Goal: Task Accomplishment & Management: Use online tool/utility

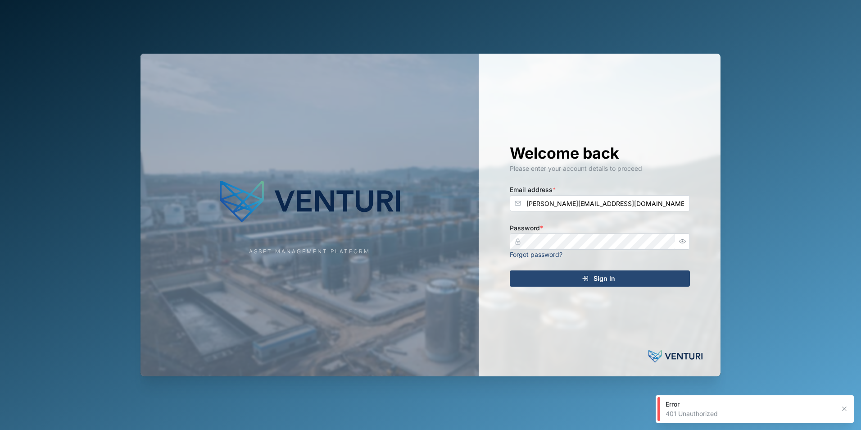
click at [590, 280] on div "Sign In" at bounding box center [598, 278] width 166 height 15
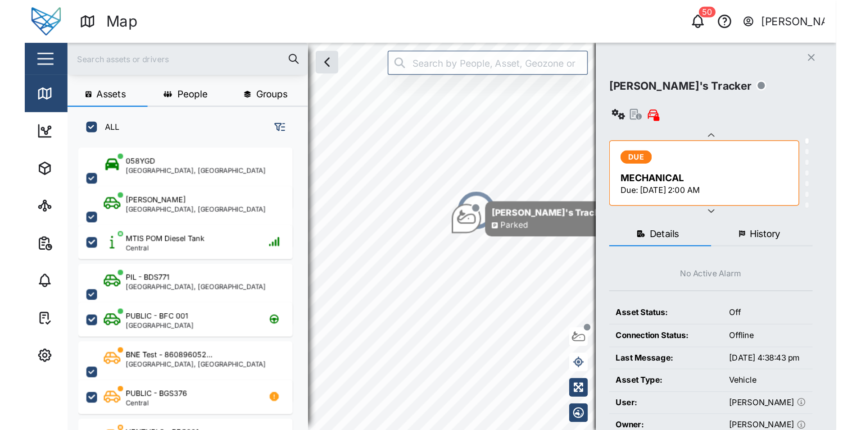
scroll to position [319, 141]
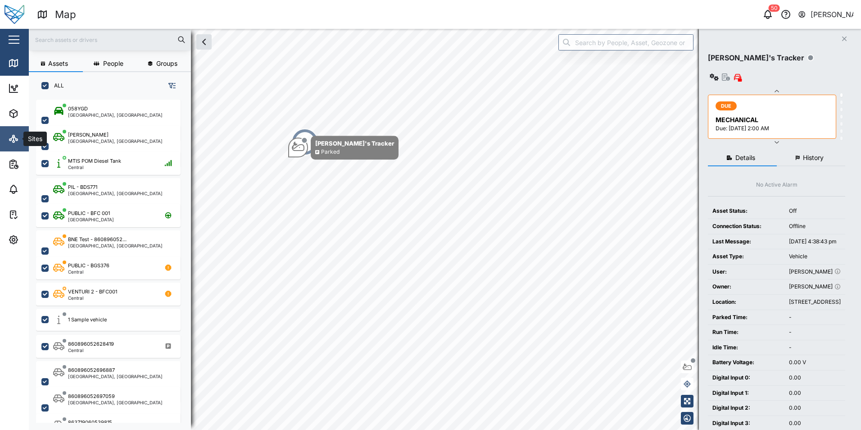
click at [10, 141] on icon at bounding box center [13, 138] width 11 height 11
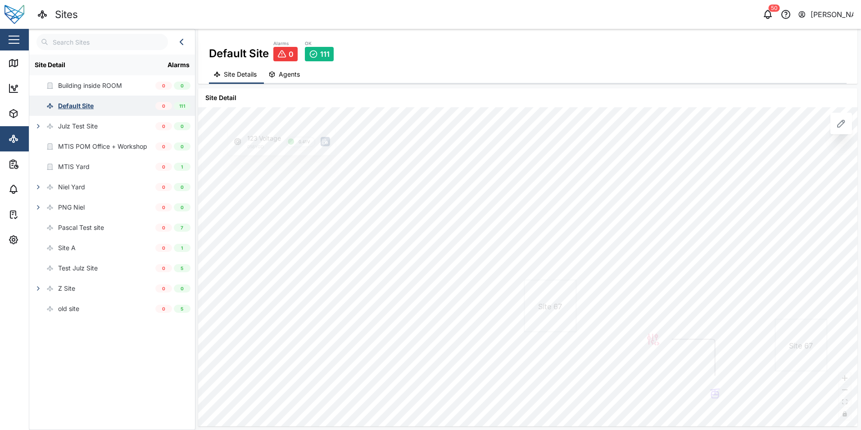
click at [78, 106] on div "Default Site" at bounding box center [76, 106] width 36 height 10
click at [286, 72] on span "Agents" at bounding box center [289, 74] width 21 height 6
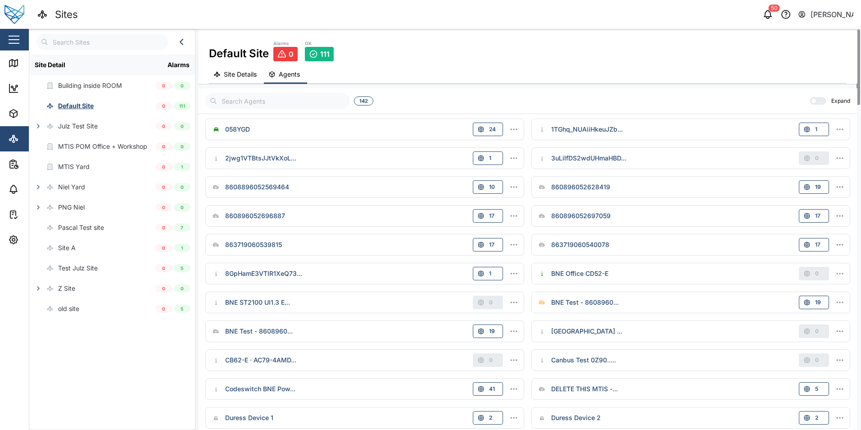
click at [429, 129] on div "058YGD 24" at bounding box center [364, 129] width 311 height 14
click at [507, 129] on button "button" at bounding box center [513, 129] width 13 height 13
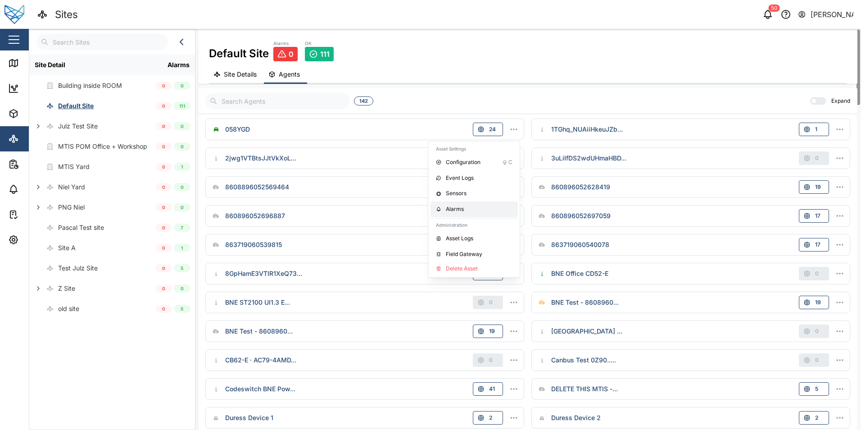
click at [462, 208] on div "Alarms" at bounding box center [479, 209] width 67 height 9
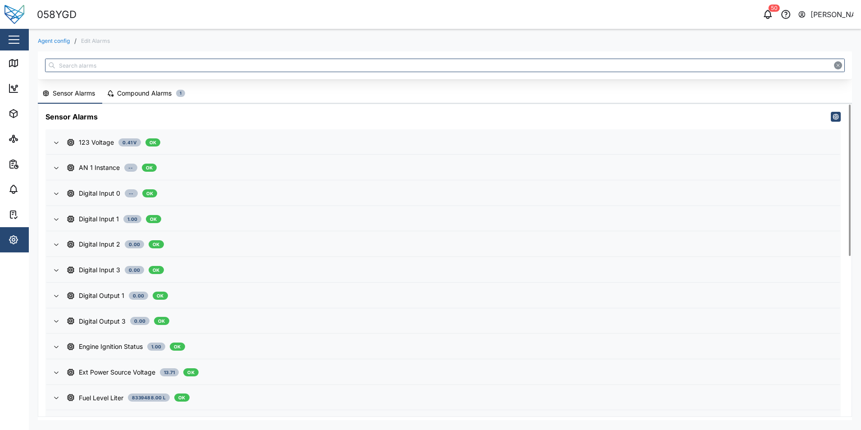
click at [145, 98] on button "Compound Alarms 1" at bounding box center [147, 94] width 90 height 20
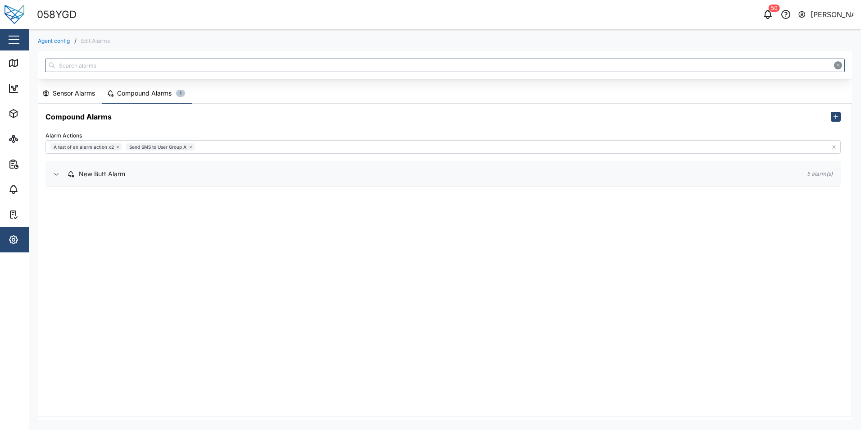
click at [54, 172] on icon "button" at bounding box center [56, 173] width 7 height 7
